Goal: Navigation & Orientation: Find specific page/section

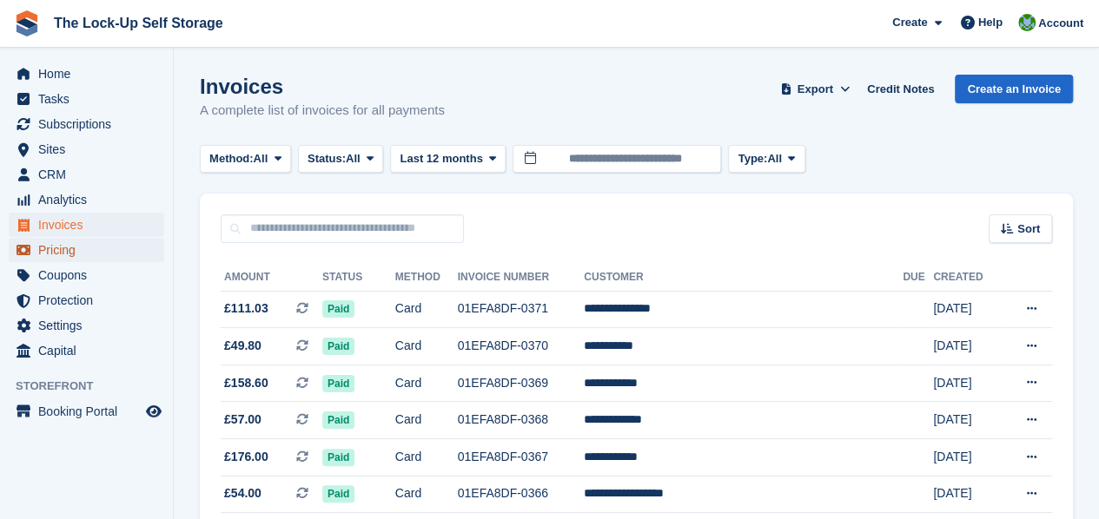
click at [87, 244] on span "Pricing" at bounding box center [90, 250] width 104 height 24
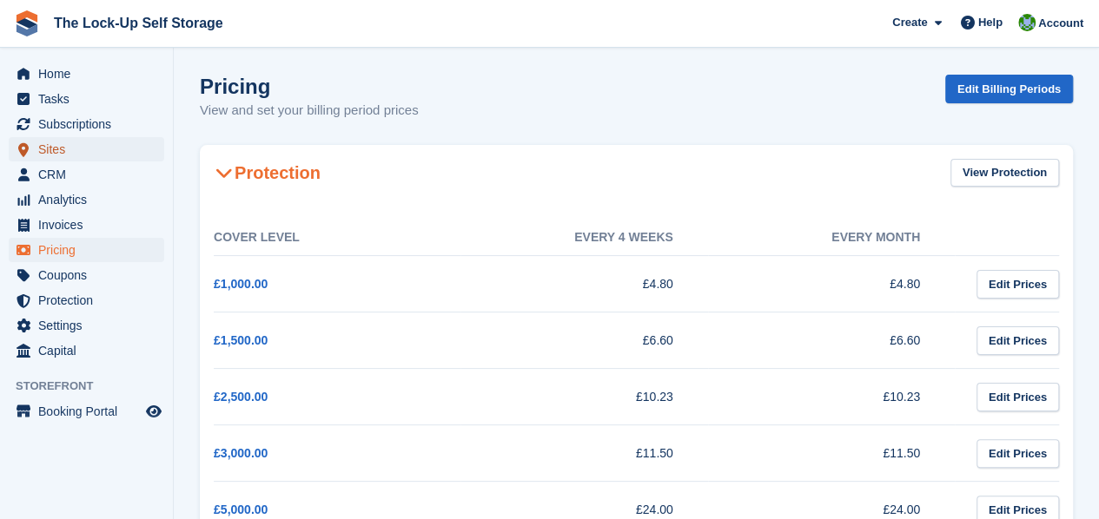
click at [82, 147] on span "Sites" at bounding box center [90, 149] width 104 height 24
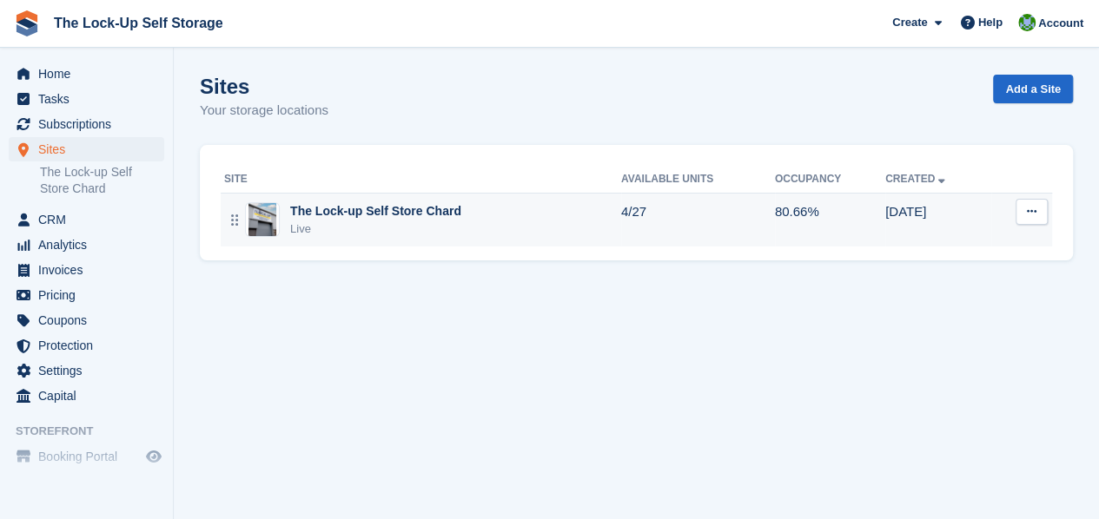
click at [362, 207] on div "The Lock-up Self Store Chard" at bounding box center [375, 211] width 171 height 18
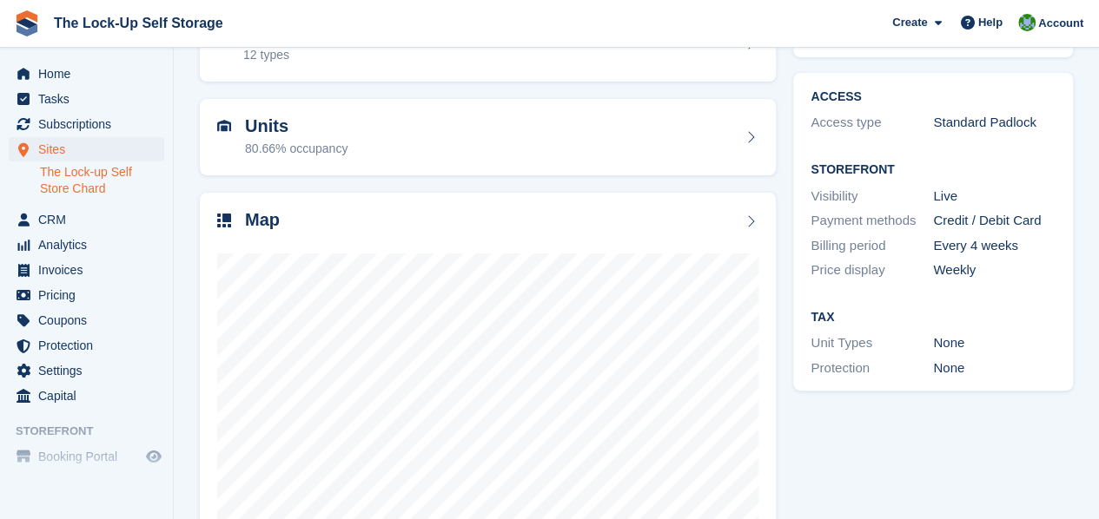
scroll to position [221, 0]
